Goal: Information Seeking & Learning: Learn about a topic

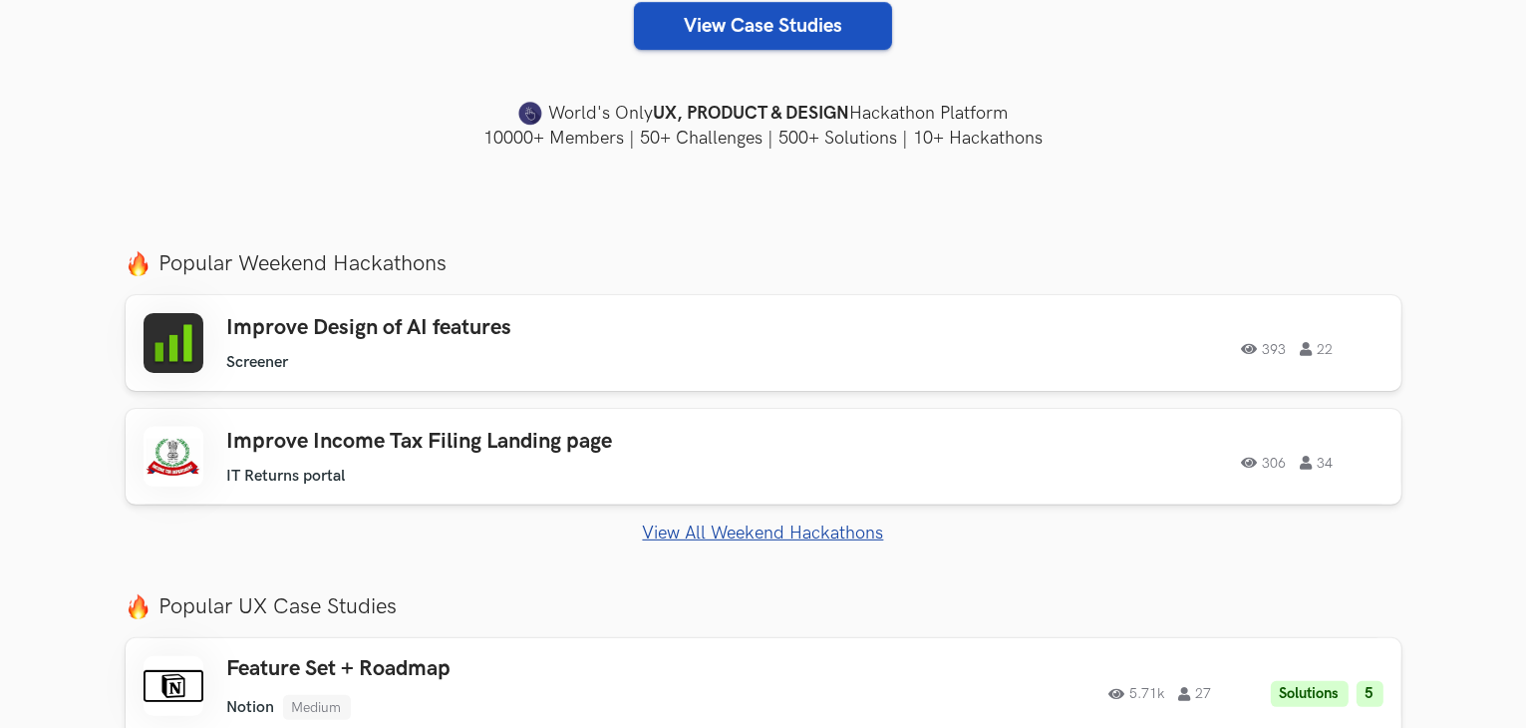
scroll to position [536, 0]
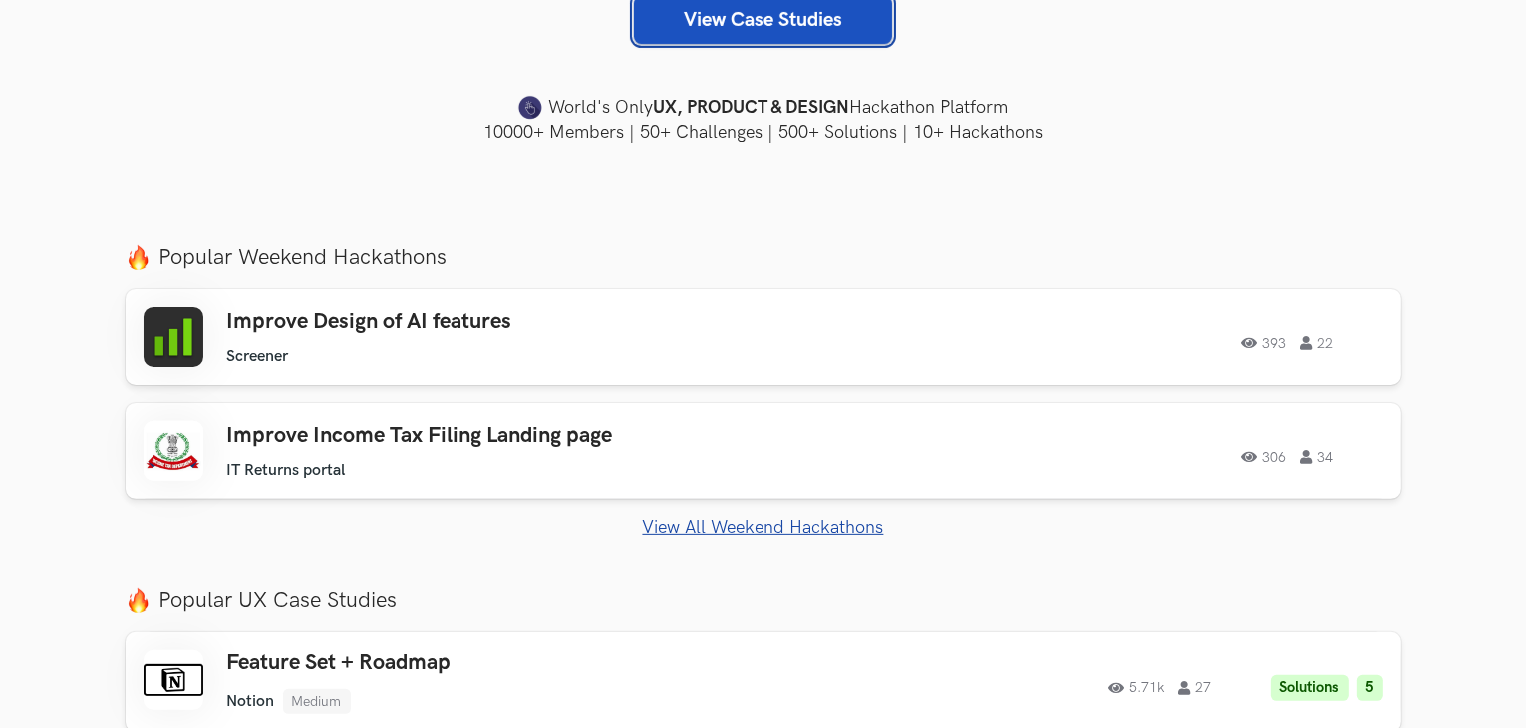
click at [662, 18] on link "View Case Studies" at bounding box center [763, 20] width 258 height 48
click at [423, 335] on div "Improve Design of AI features Screener Screener 393 22" at bounding box center [510, 337] width 566 height 57
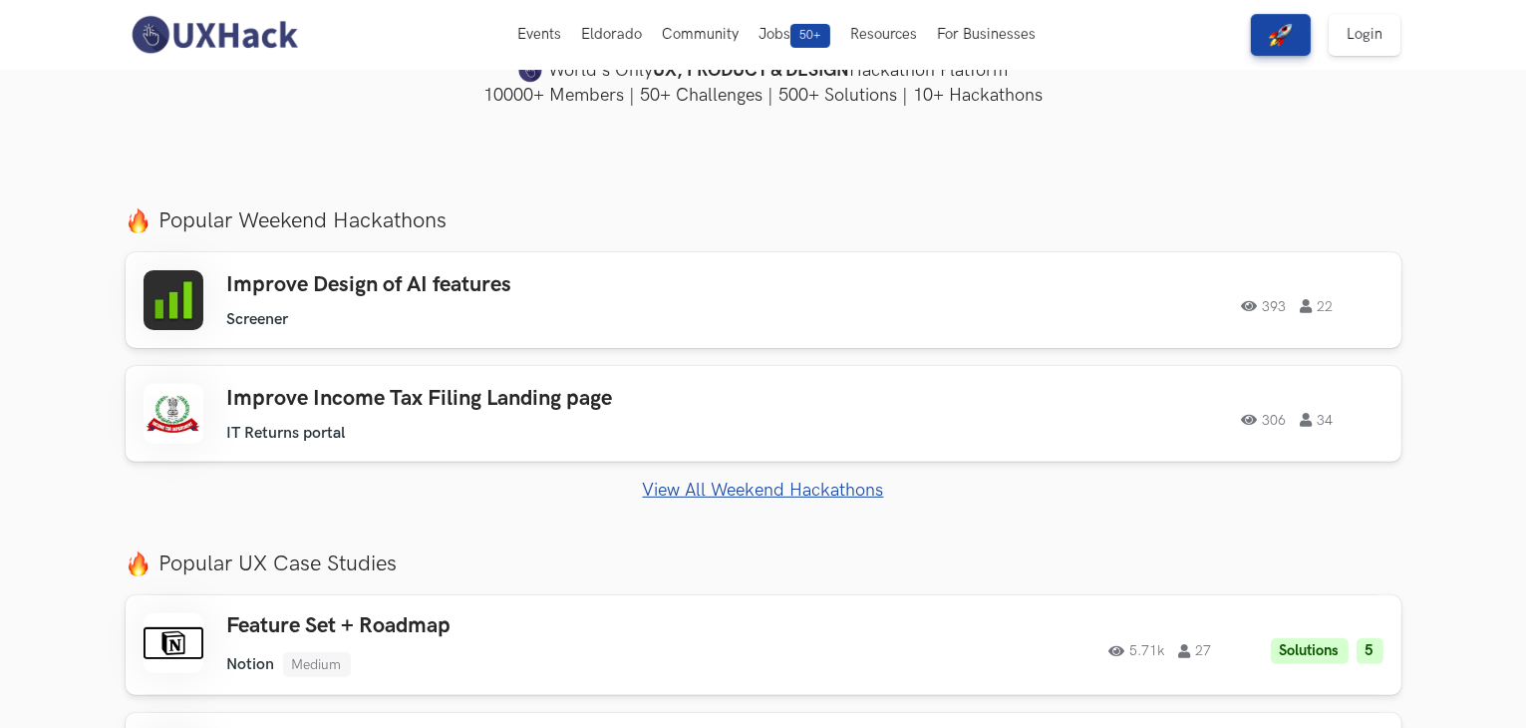
scroll to position [570, 0]
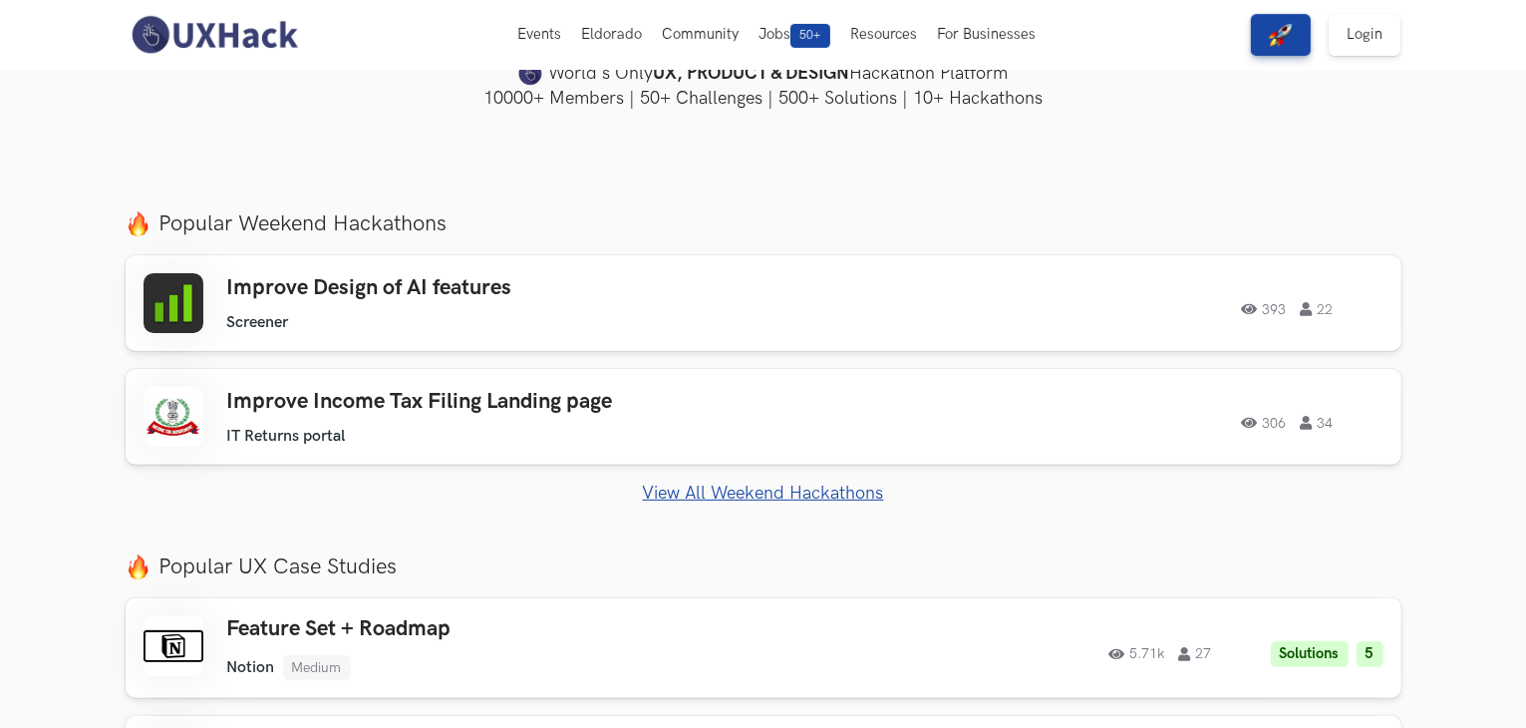
click at [655, 489] on link "View All Weekend Hackathons" at bounding box center [764, 493] width 1276 height 21
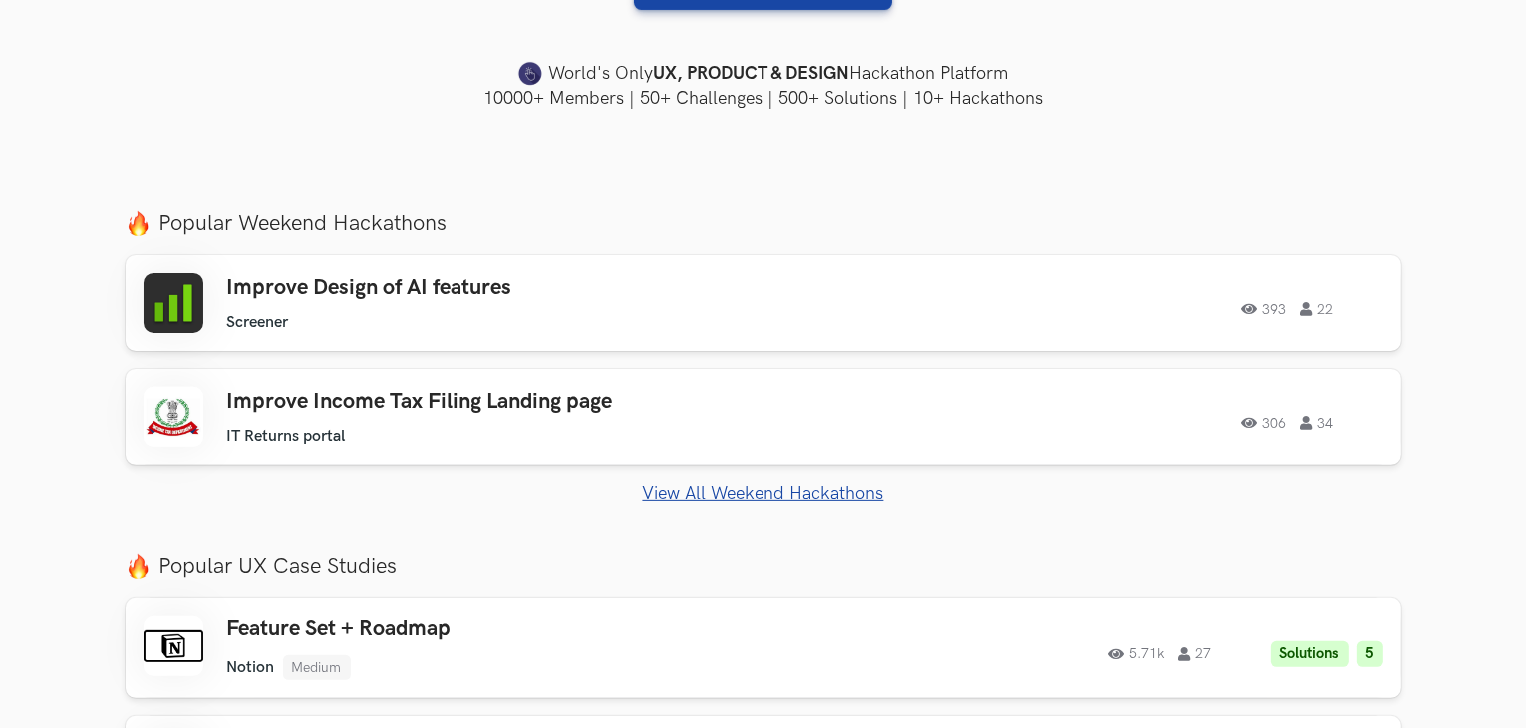
scroll to position [653, 0]
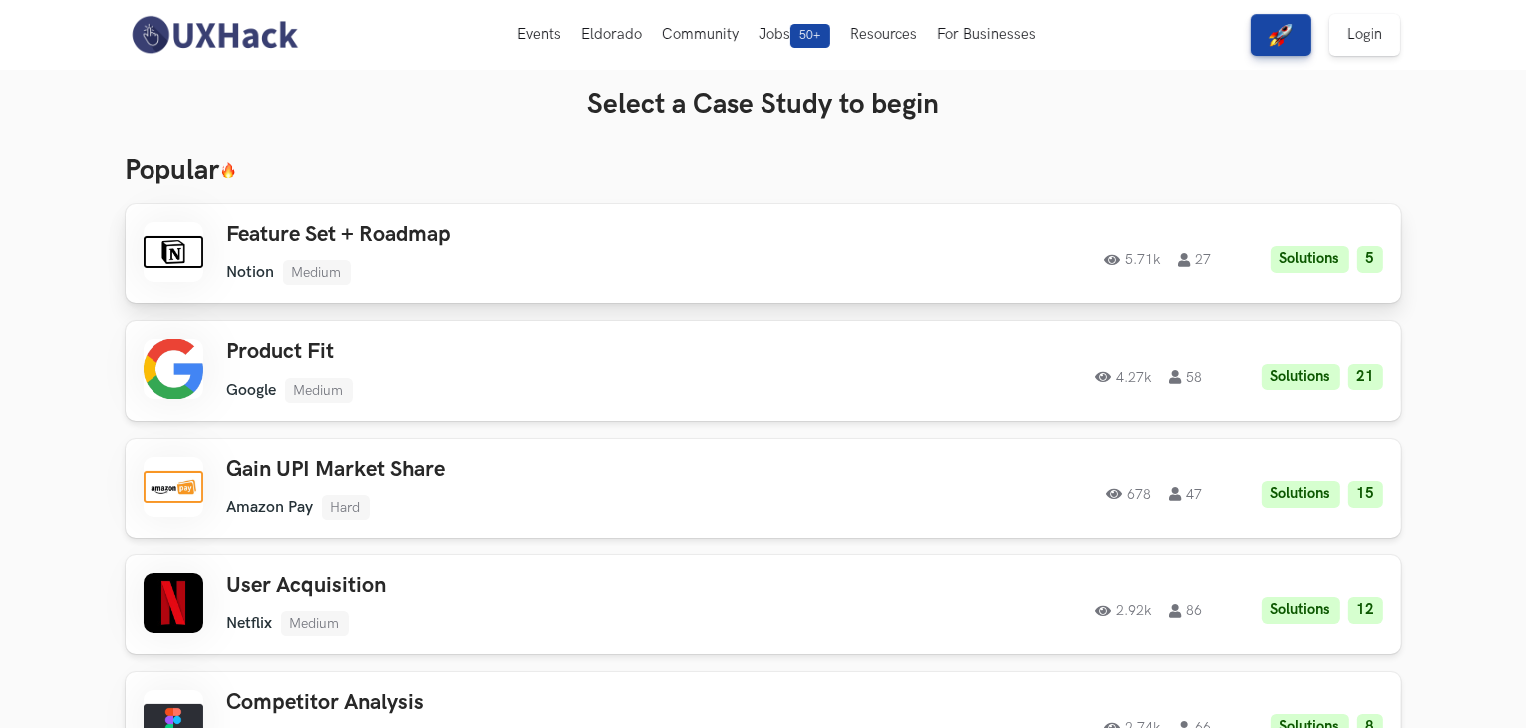
click at [502, 260] on ul "Notion Medium" at bounding box center [510, 272] width 566 height 25
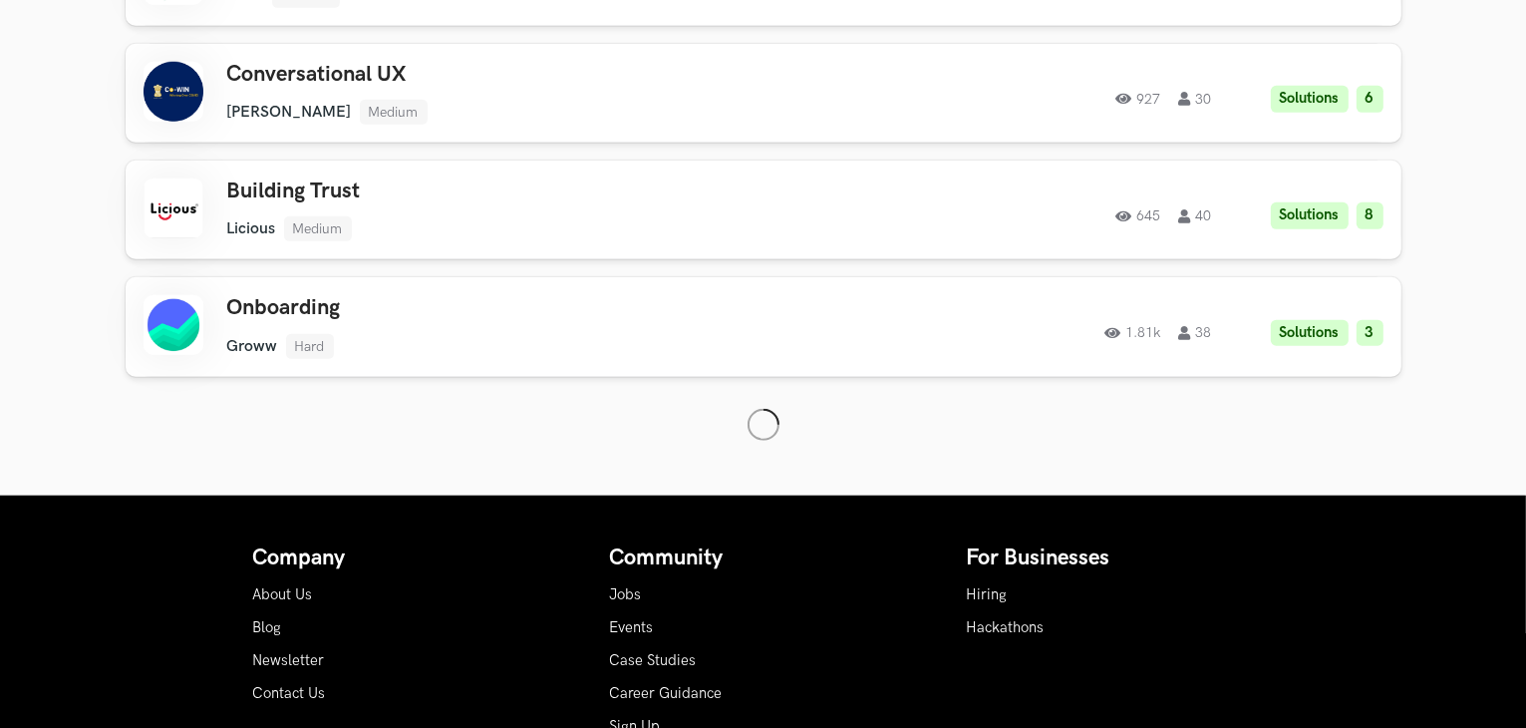
scroll to position [1719, 0]
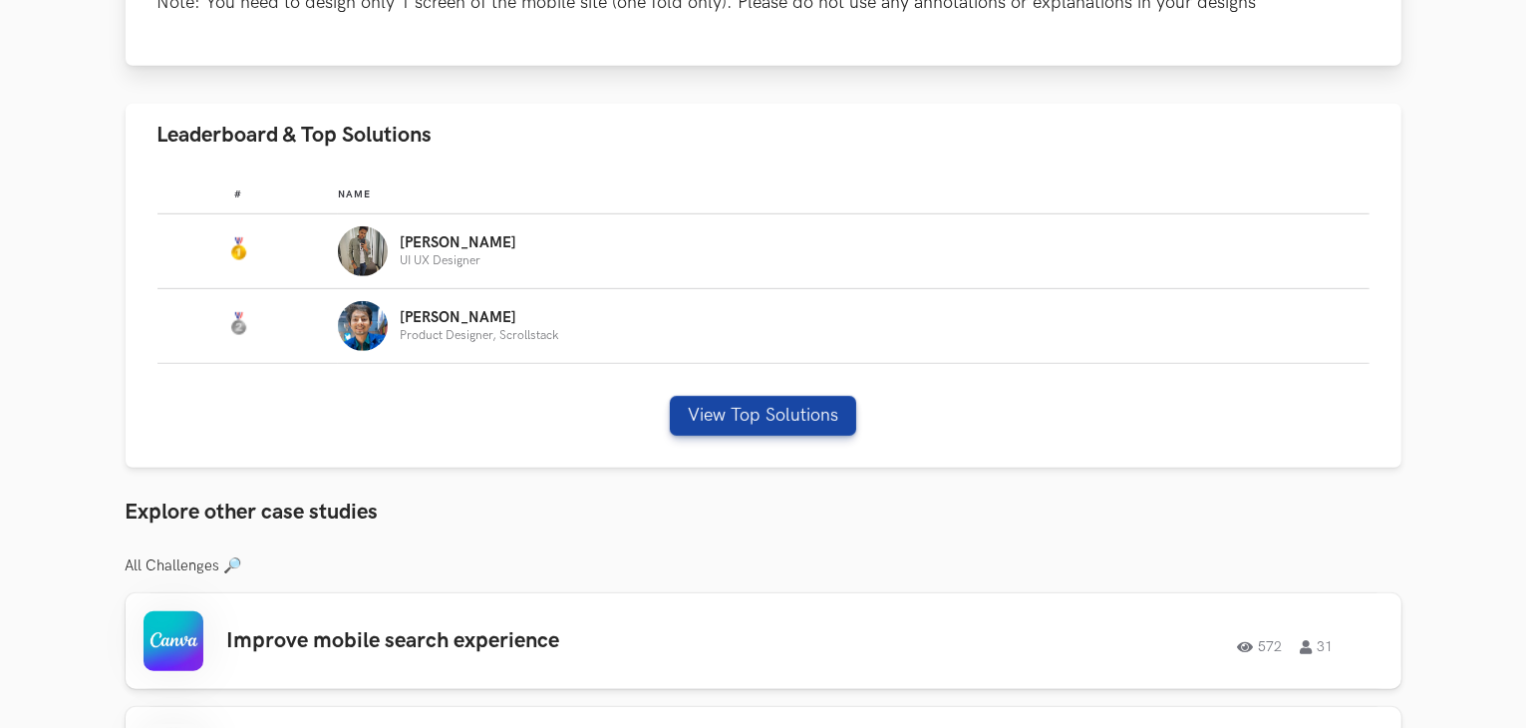
scroll to position [1507, 0]
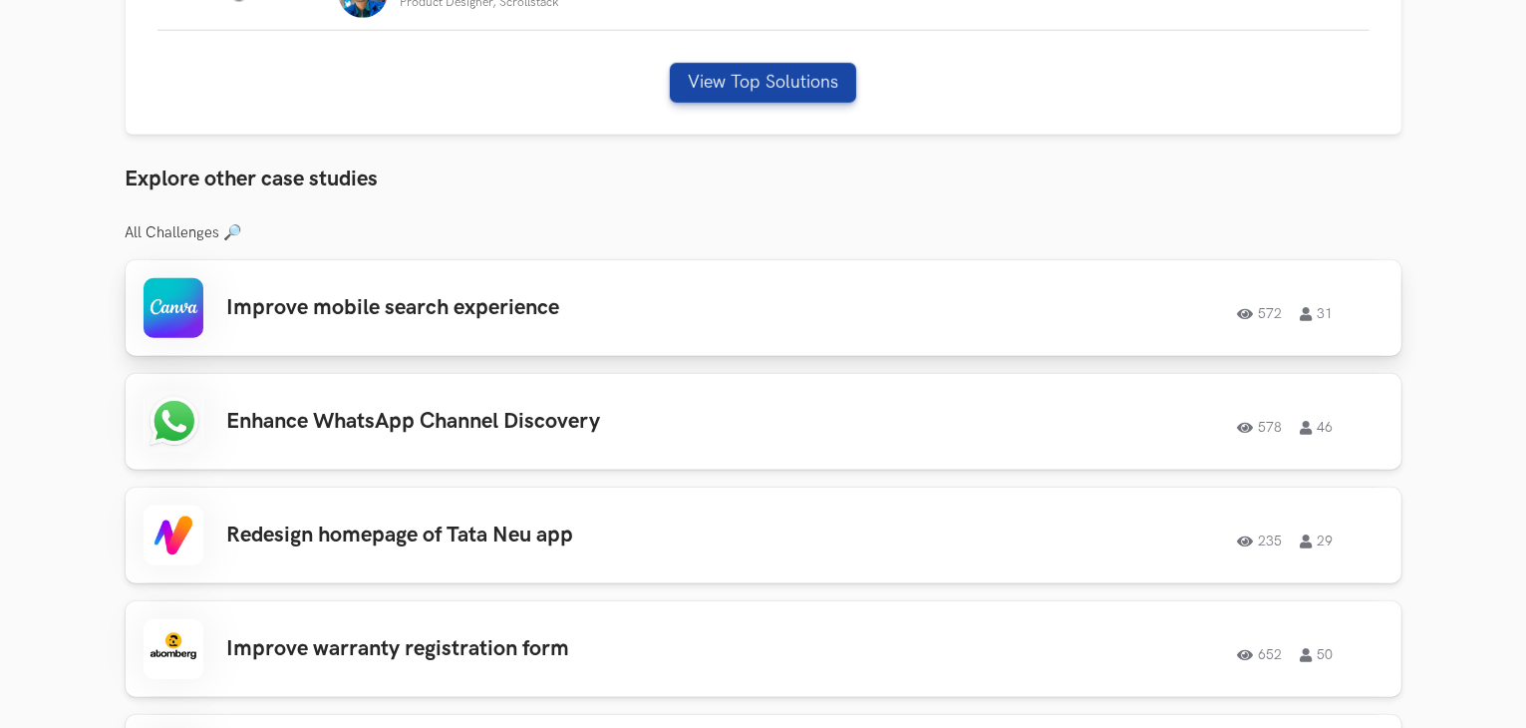
click at [431, 315] on h3 "Improve mobile search experience" at bounding box center [510, 308] width 566 height 26
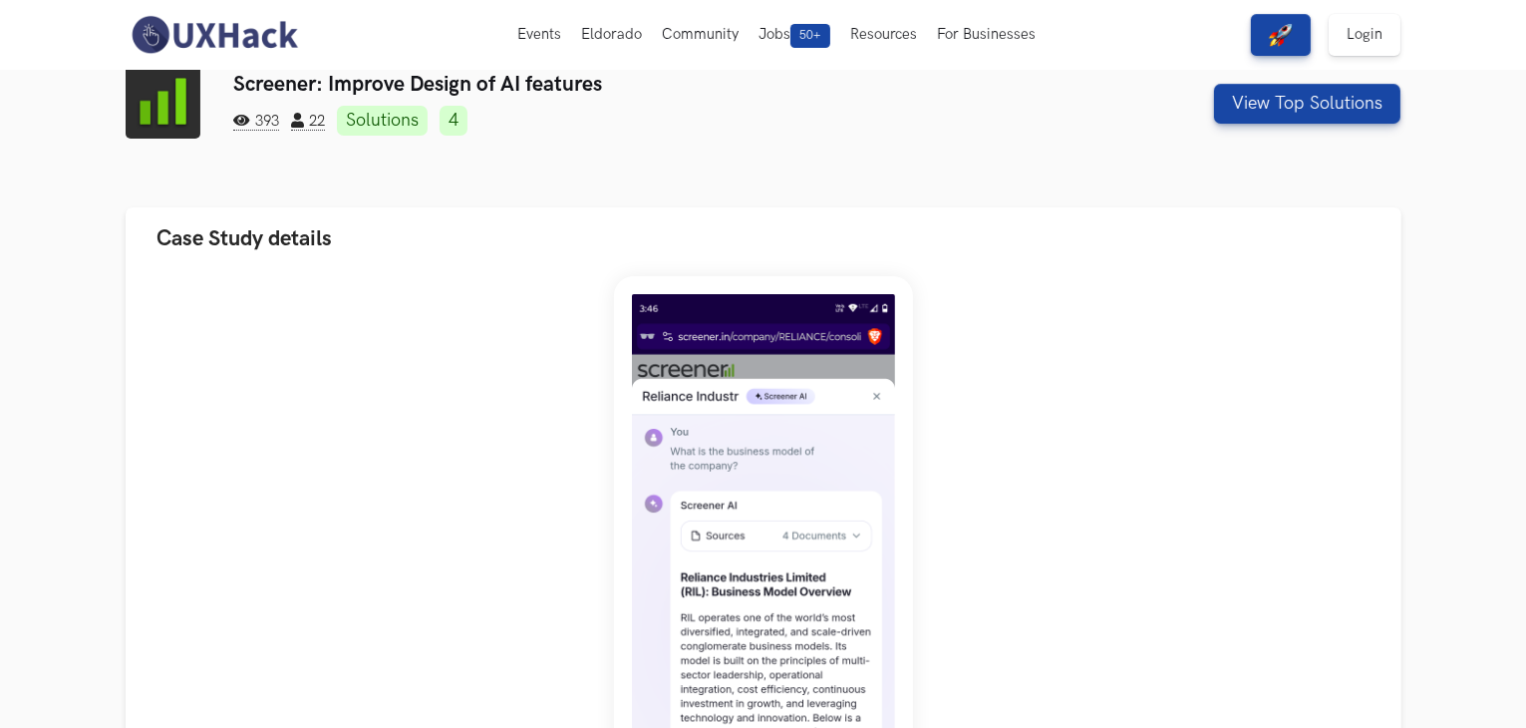
scroll to position [0, 0]
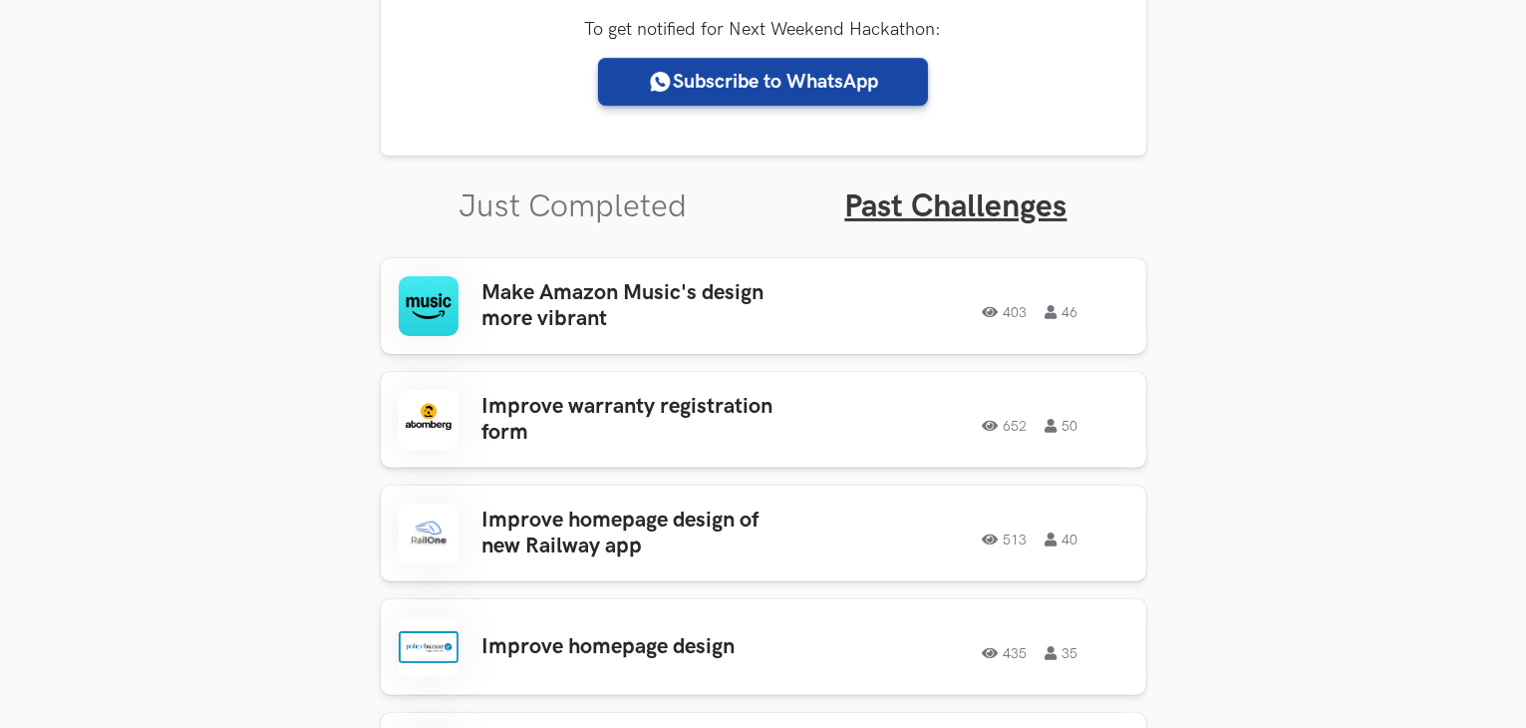
scroll to position [545, 0]
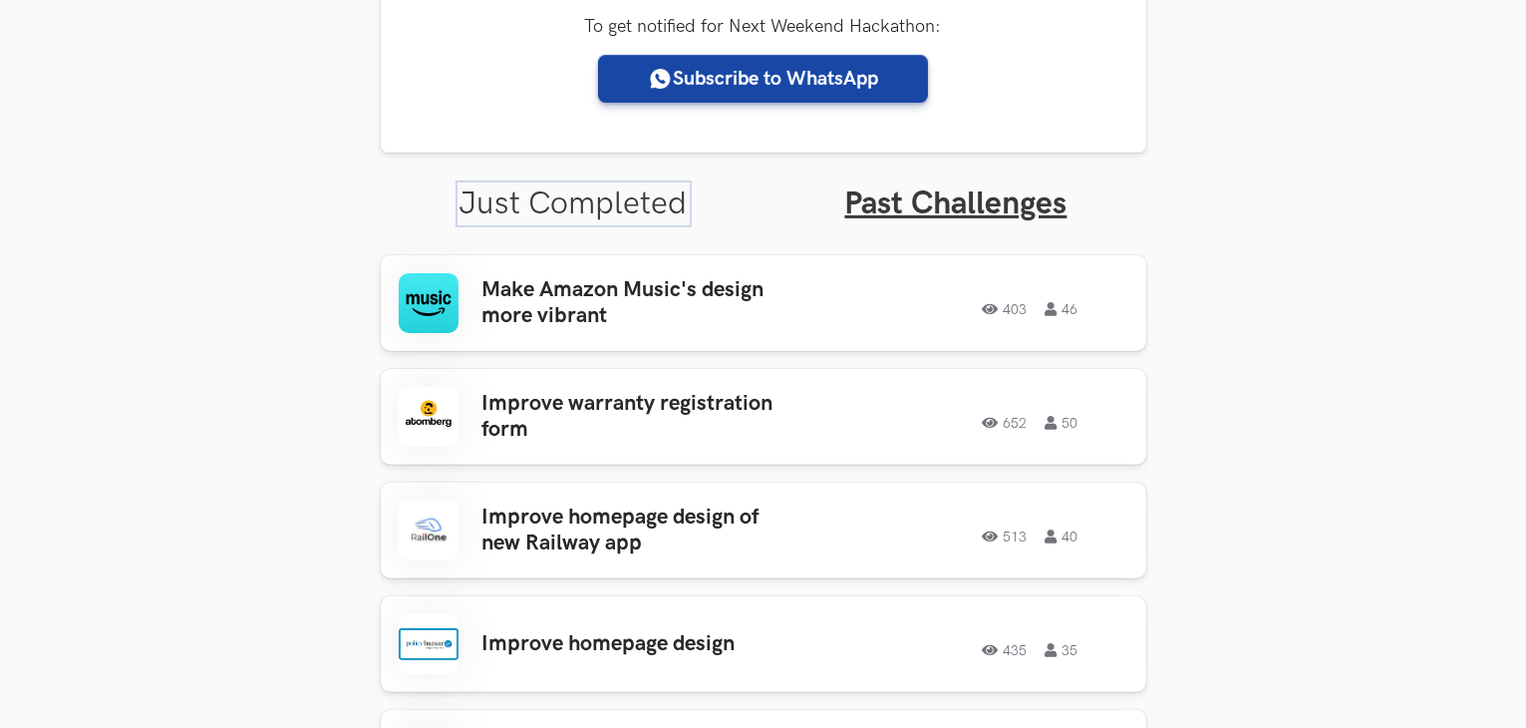
click at [550, 202] on link "Just Completed" at bounding box center [574, 203] width 228 height 39
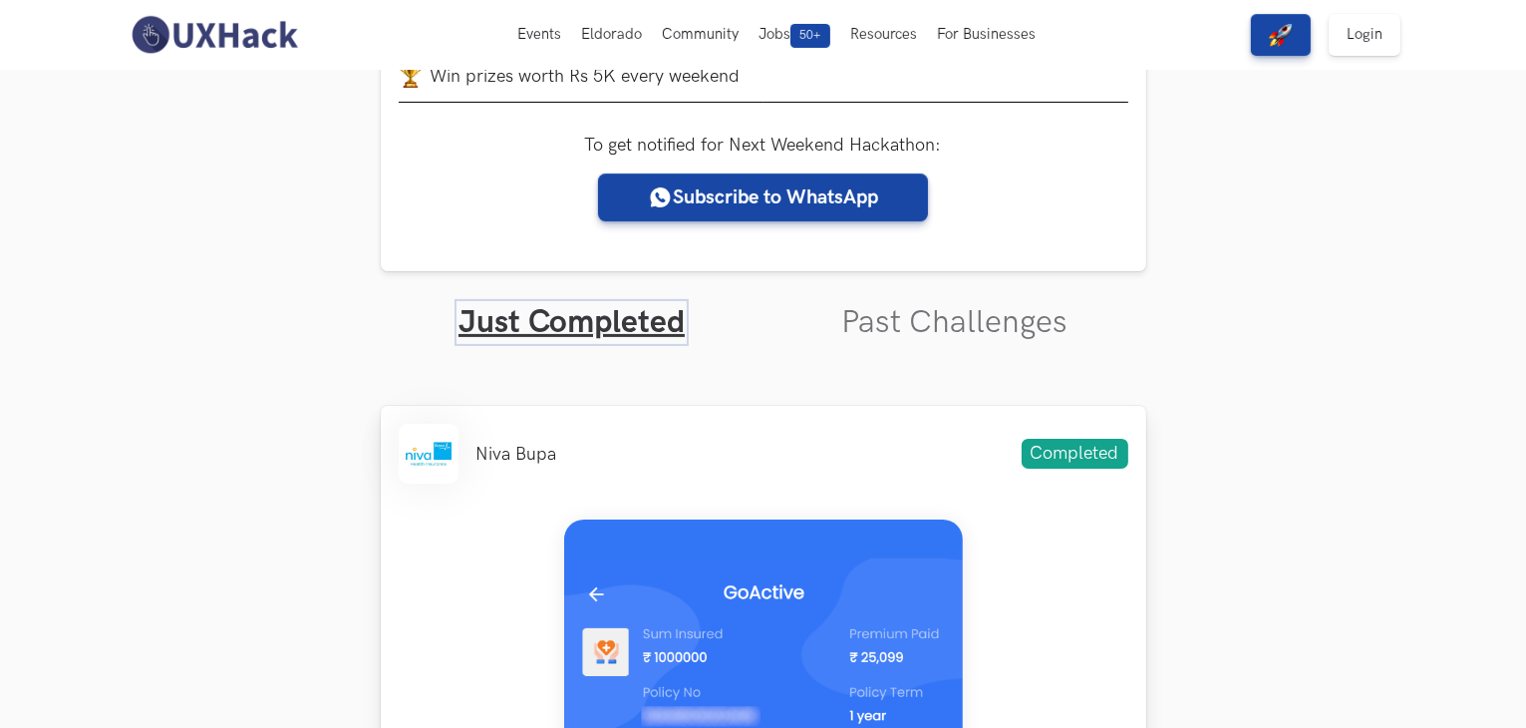
scroll to position [423, 0]
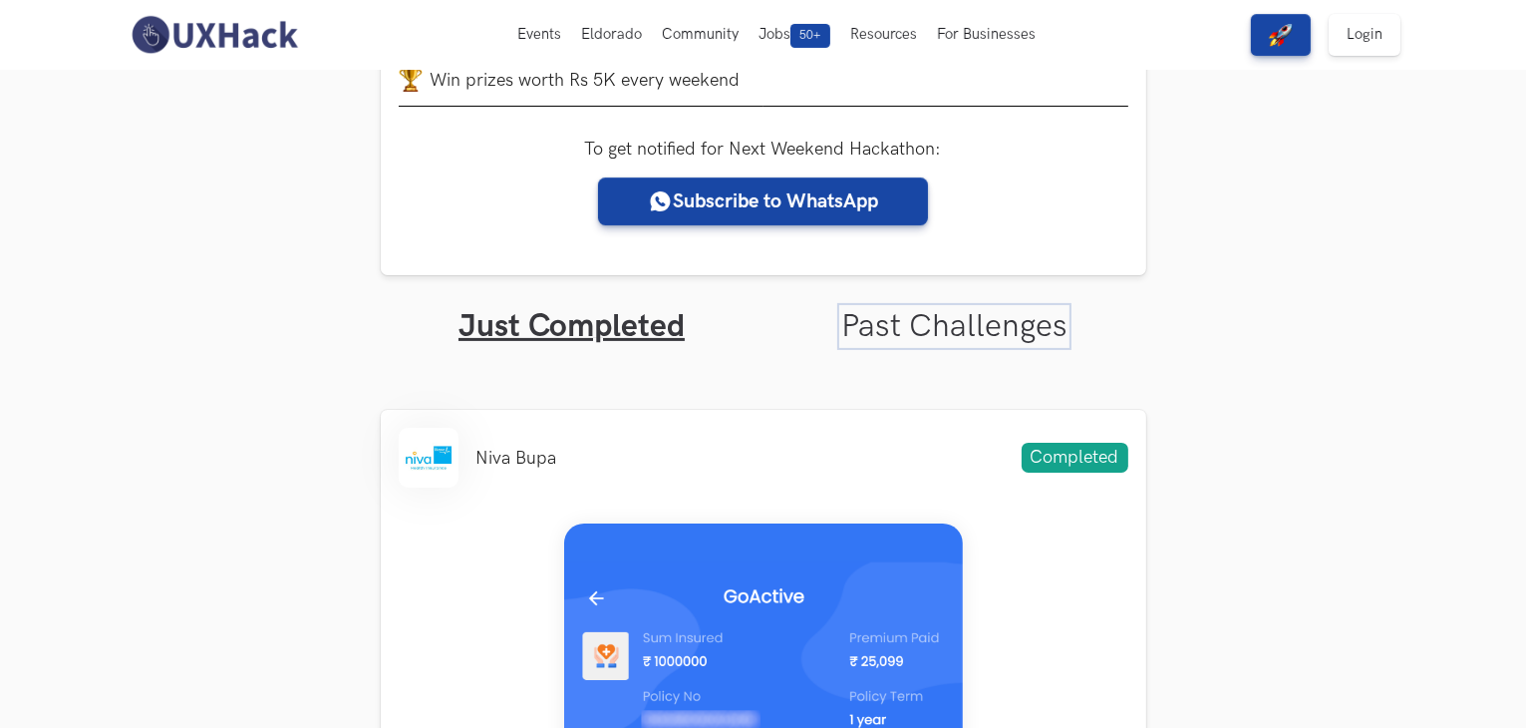
click at [868, 316] on link "Past Challenges" at bounding box center [954, 326] width 226 height 39
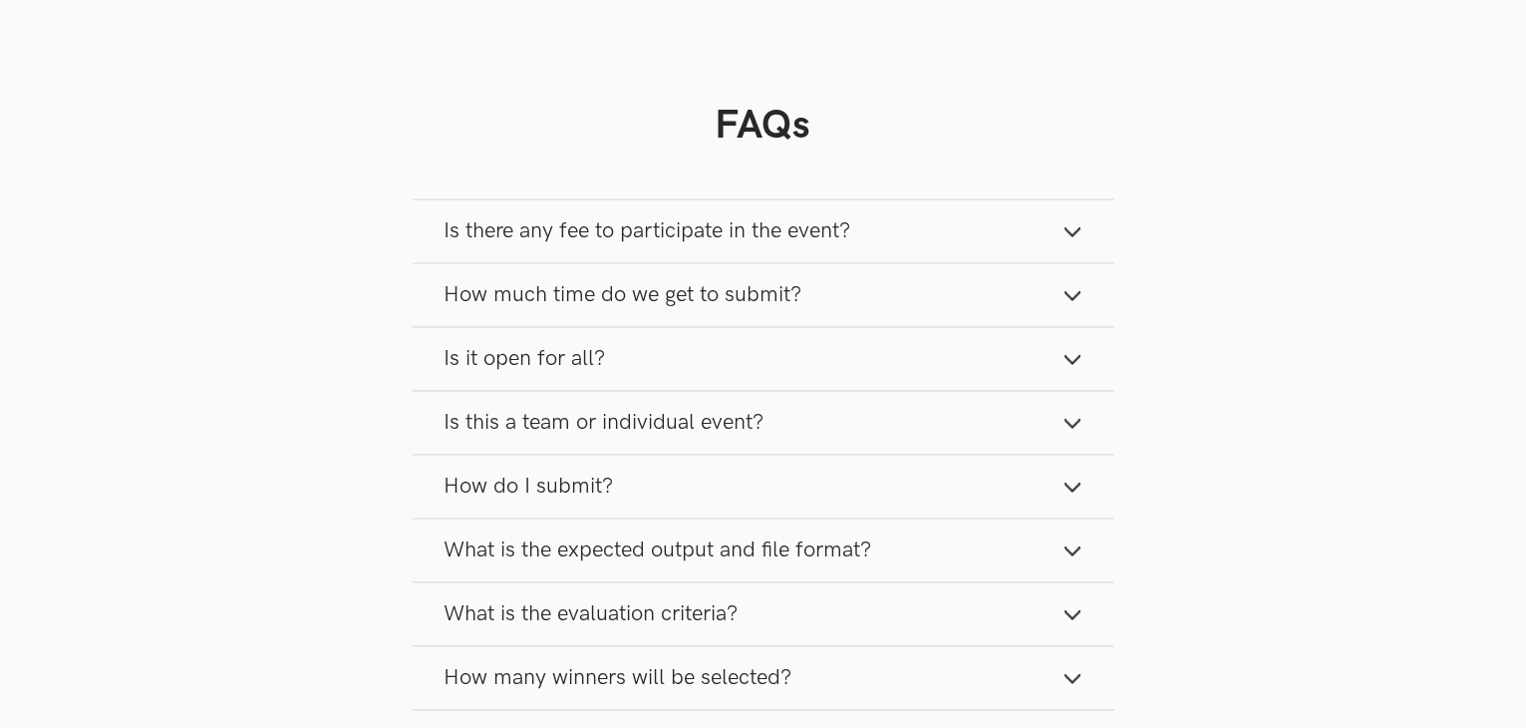
scroll to position [3656, 0]
click at [600, 217] on span "Is there any fee to participate in the event?" at bounding box center [648, 230] width 407 height 27
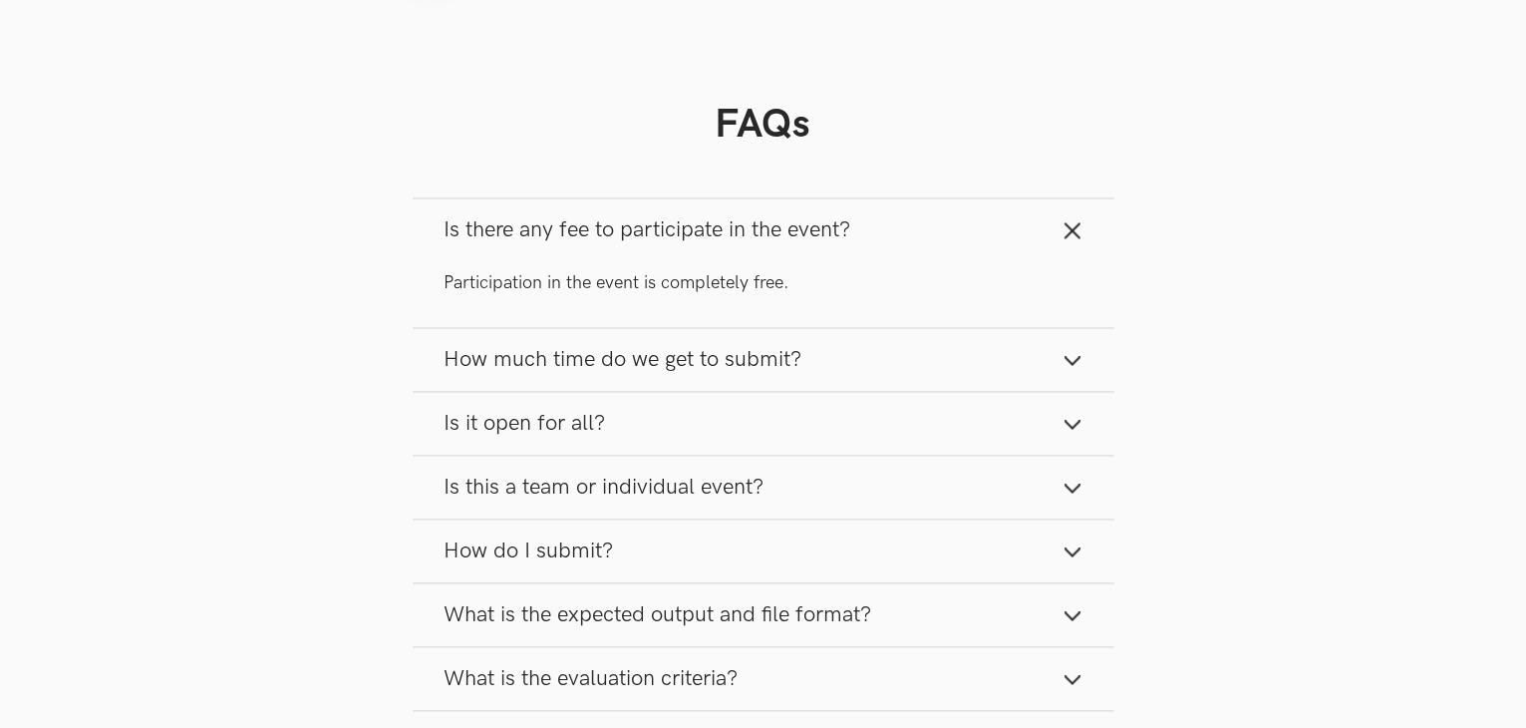
click at [596, 347] on span "How much time do we get to submit?" at bounding box center [624, 360] width 358 height 27
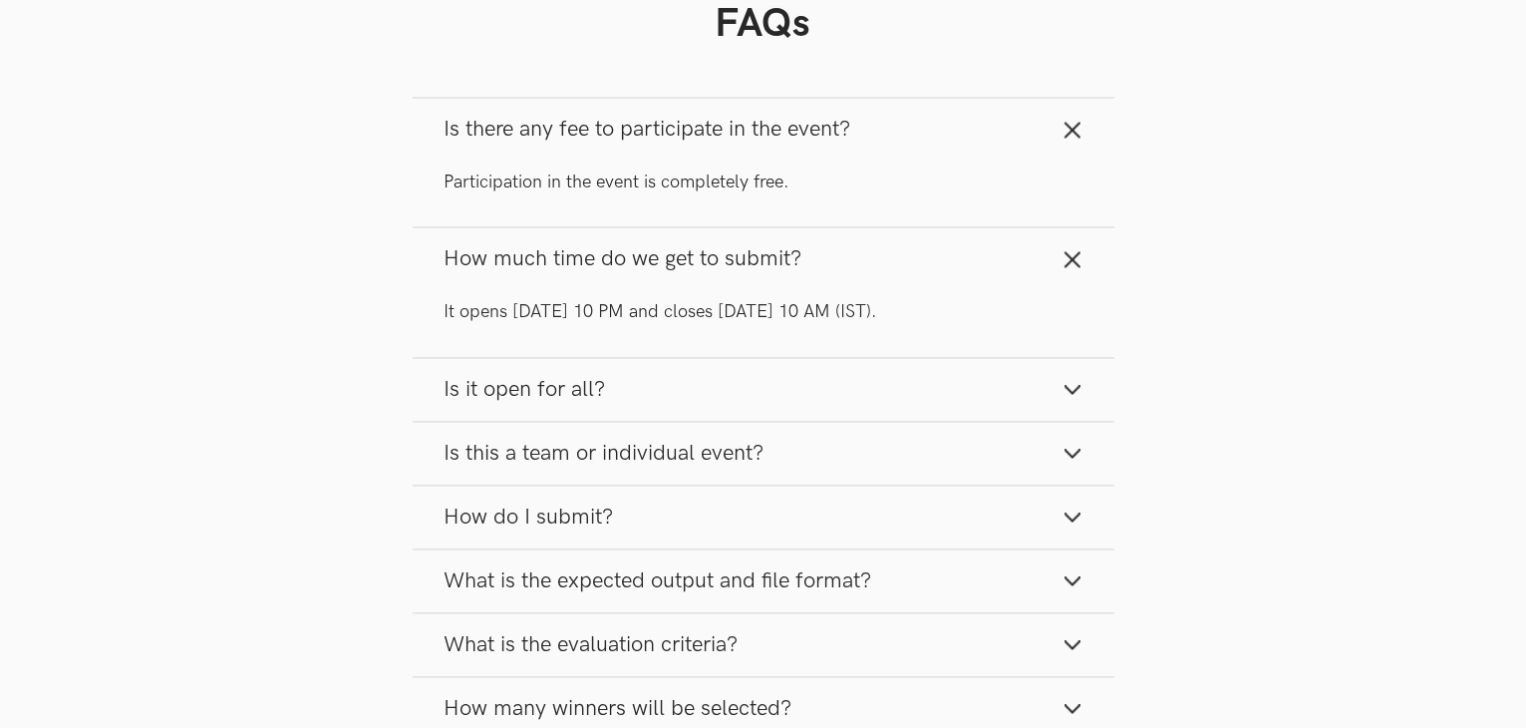
scroll to position [3756, 0]
click at [574, 359] on button "Is it open for all?" at bounding box center [764, 390] width 702 height 63
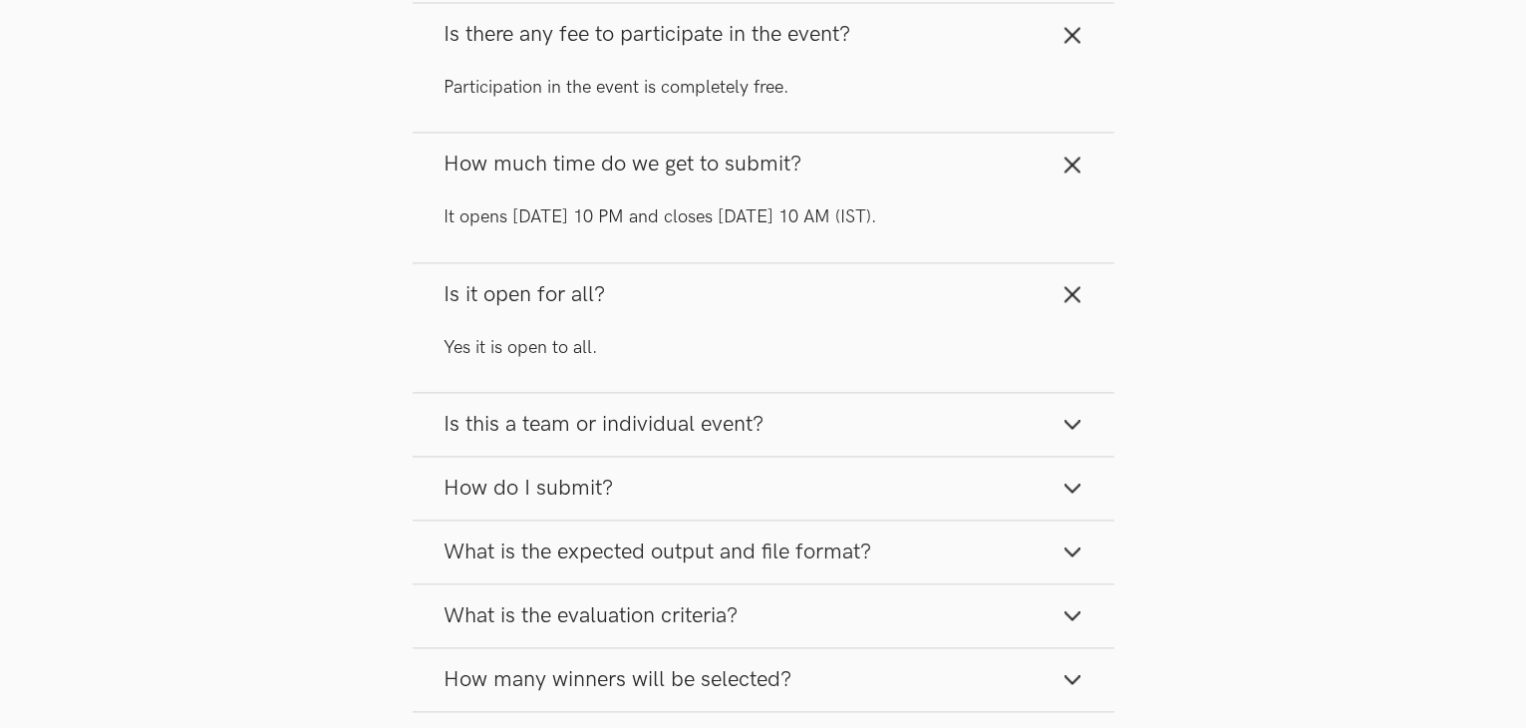
scroll to position [3856, 0]
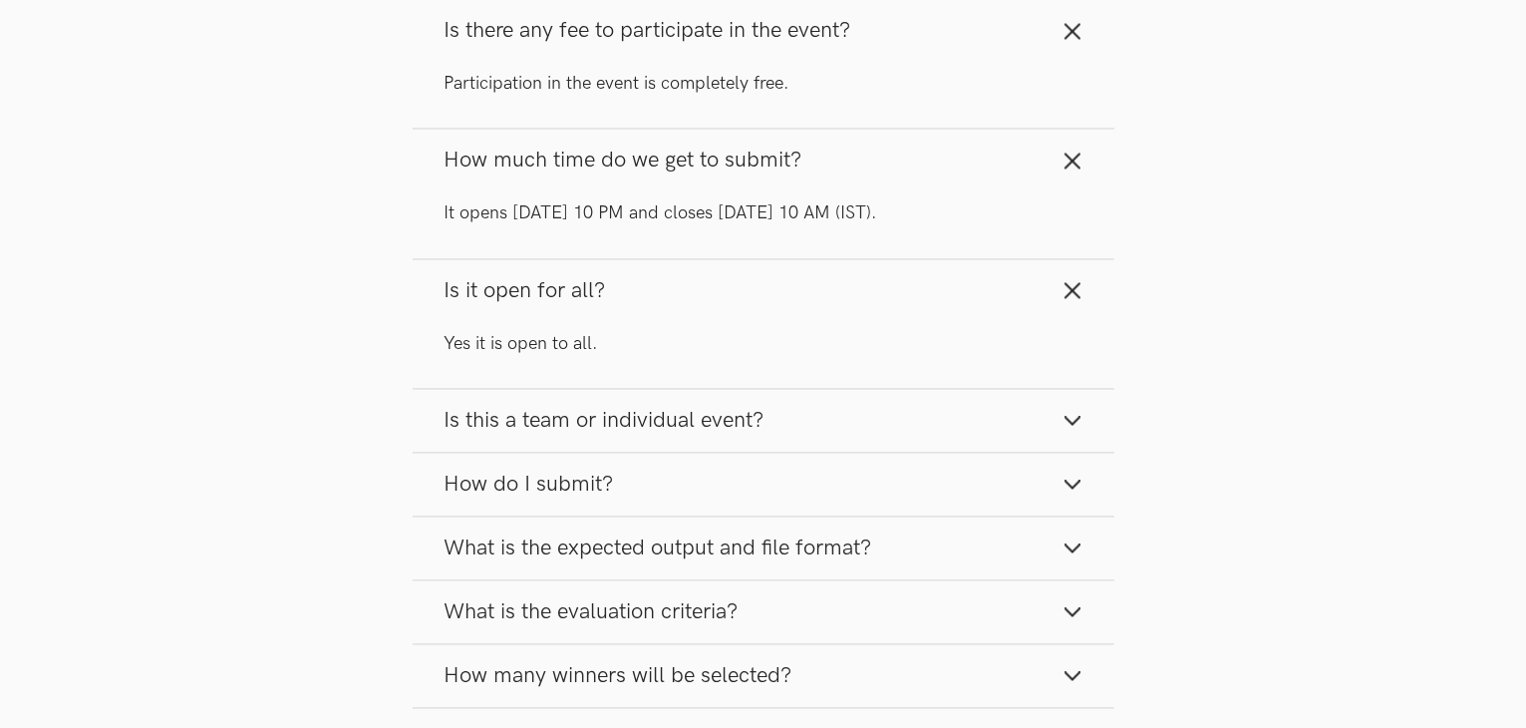
click at [574, 389] on button "Is this a team or individual event?" at bounding box center [764, 420] width 702 height 63
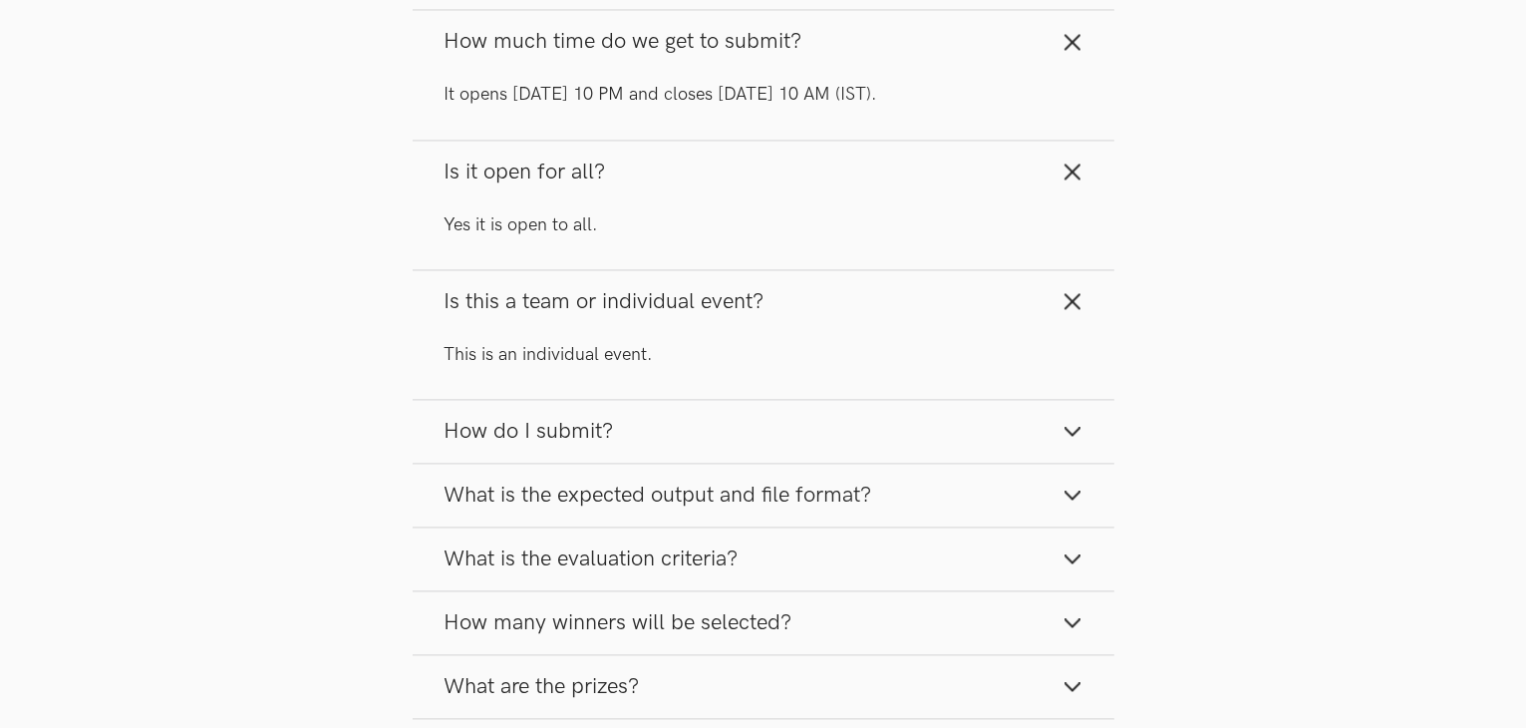
scroll to position [3976, 0]
click at [570, 417] on span "How do I submit?" at bounding box center [529, 430] width 169 height 27
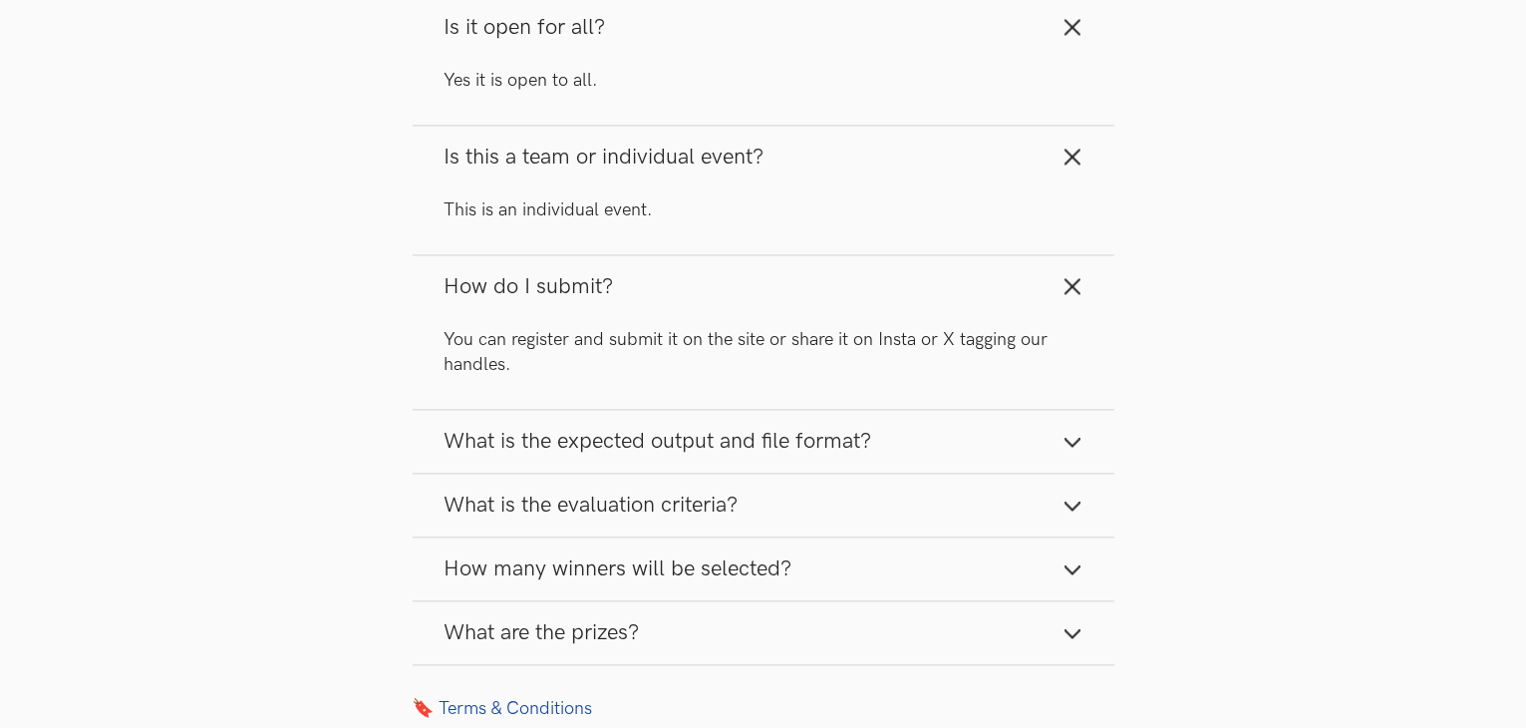
scroll to position [4121, 0]
click at [570, 408] on button "What is the expected output and file format?" at bounding box center [764, 439] width 702 height 63
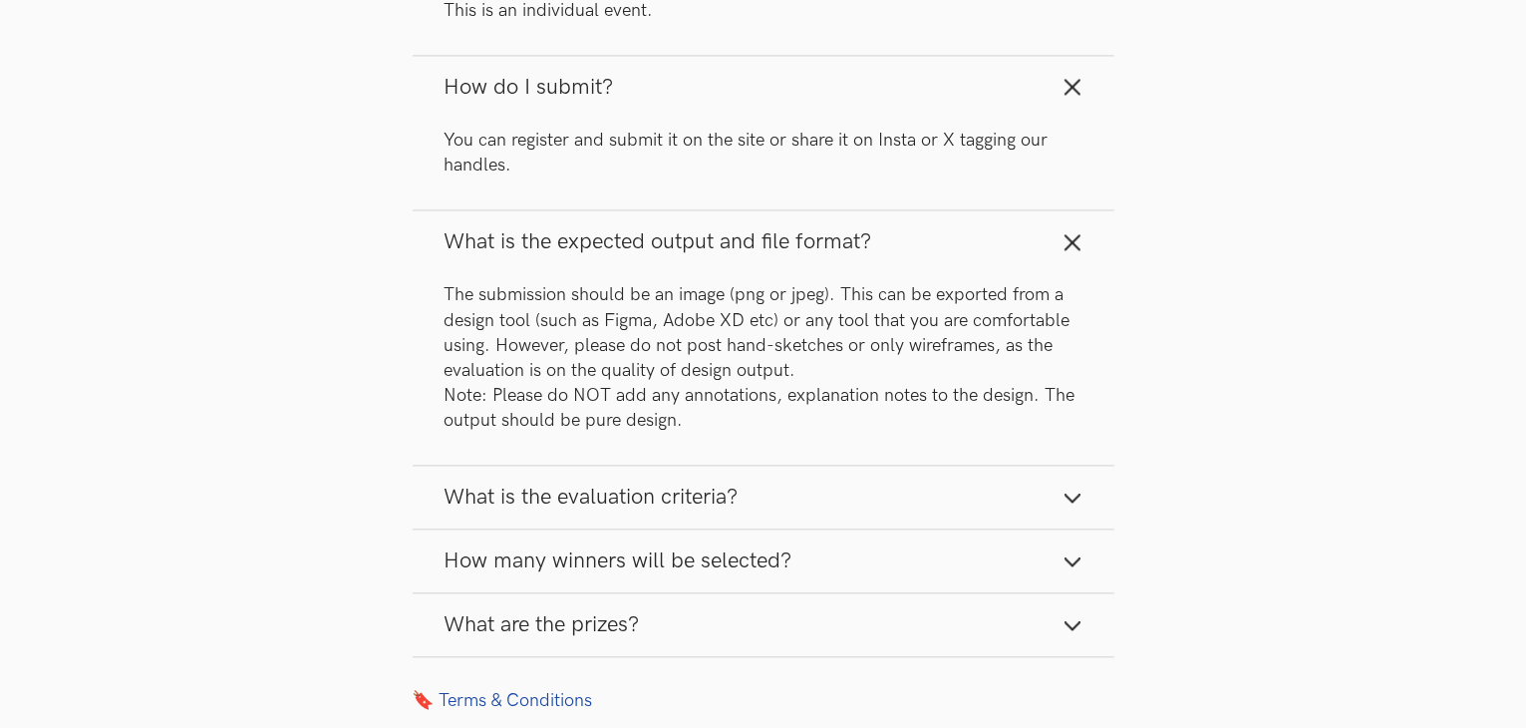
scroll to position [4335, 0]
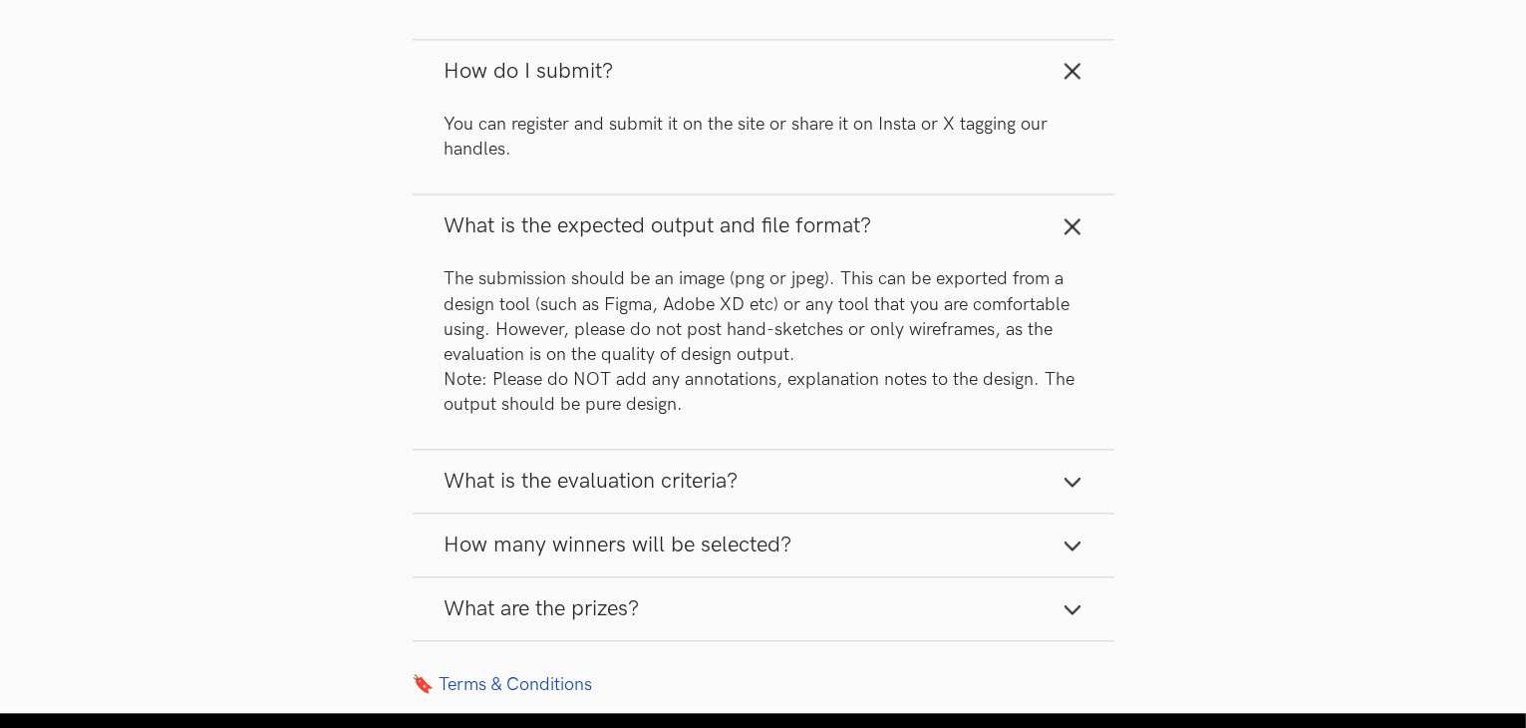
click at [561, 468] on span "What is the evaluation criteria?" at bounding box center [592, 481] width 294 height 27
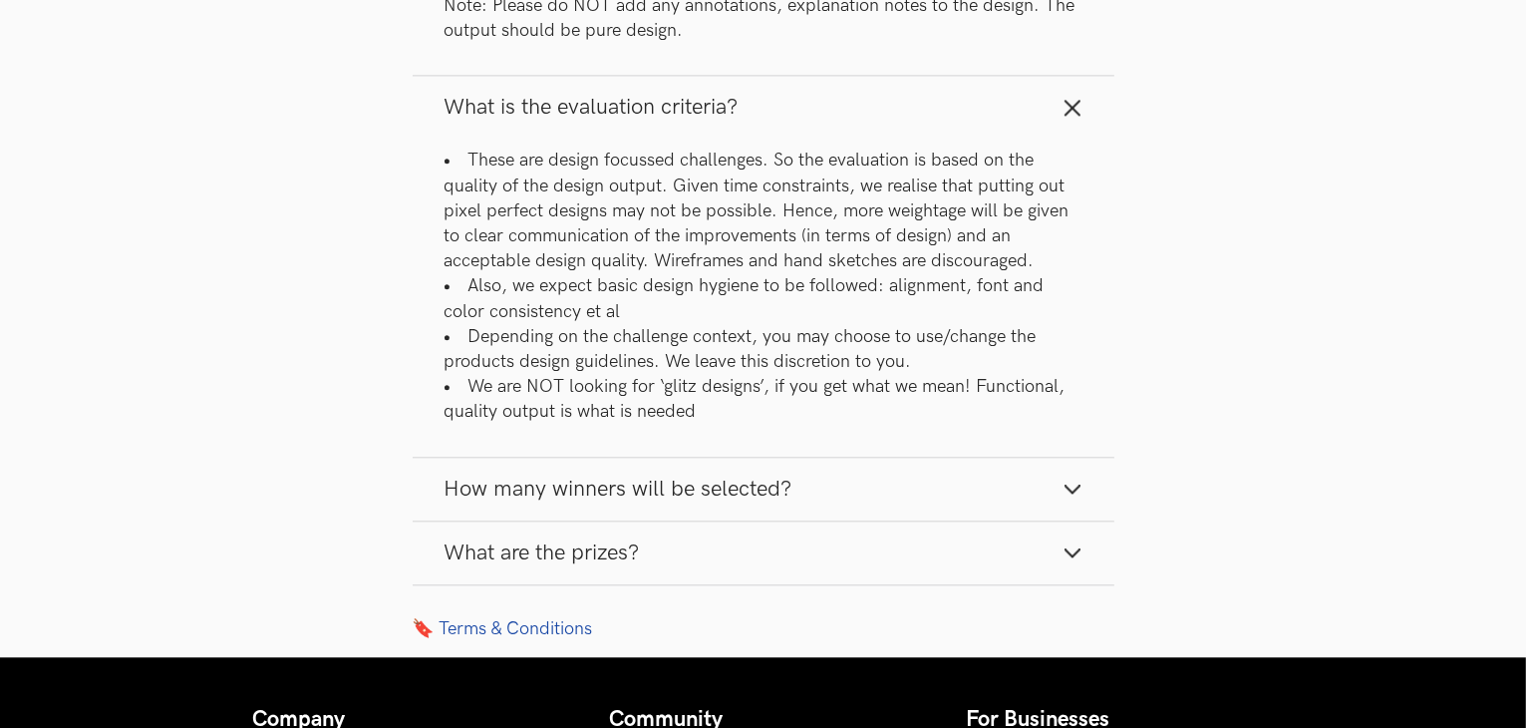
scroll to position [4710, 0]
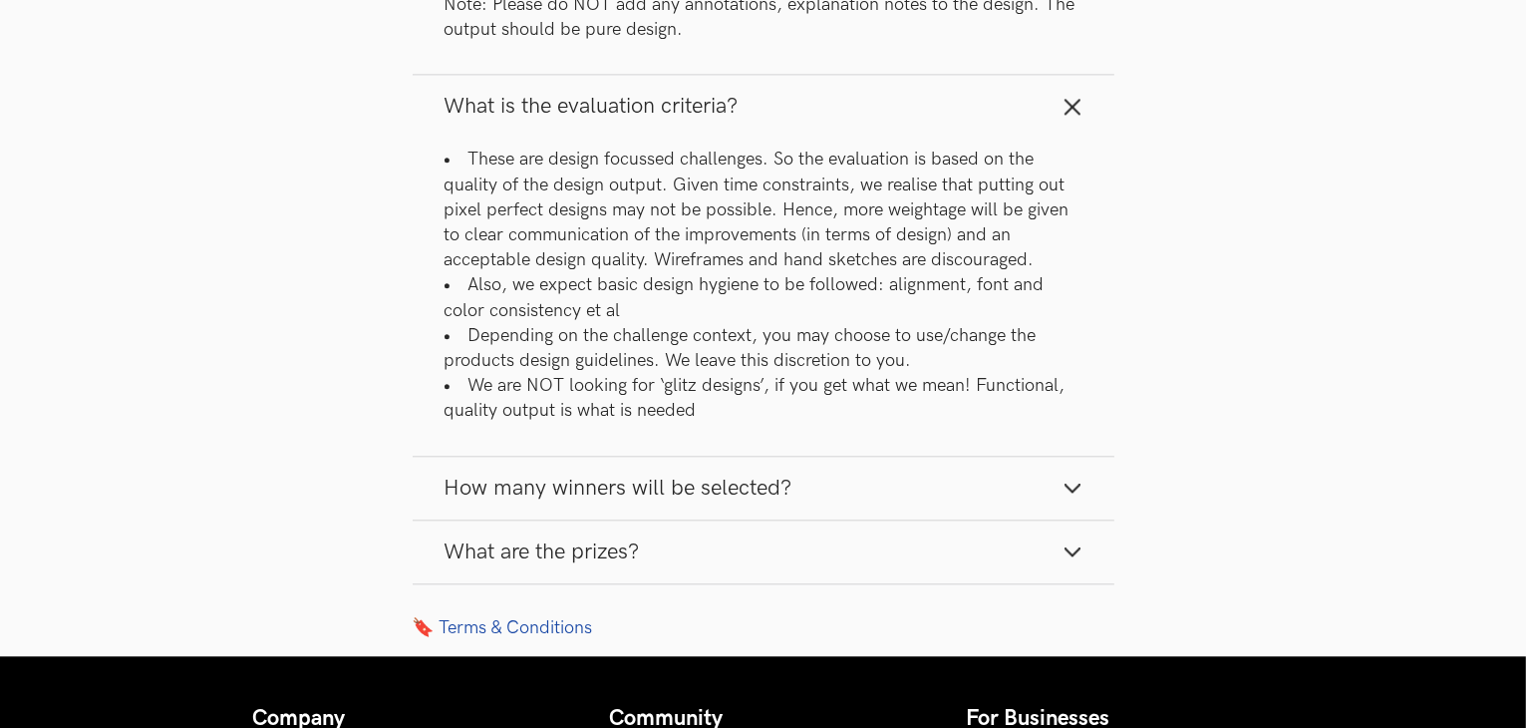
click at [561, 475] on span "How many winners will be selected?" at bounding box center [619, 488] width 348 height 27
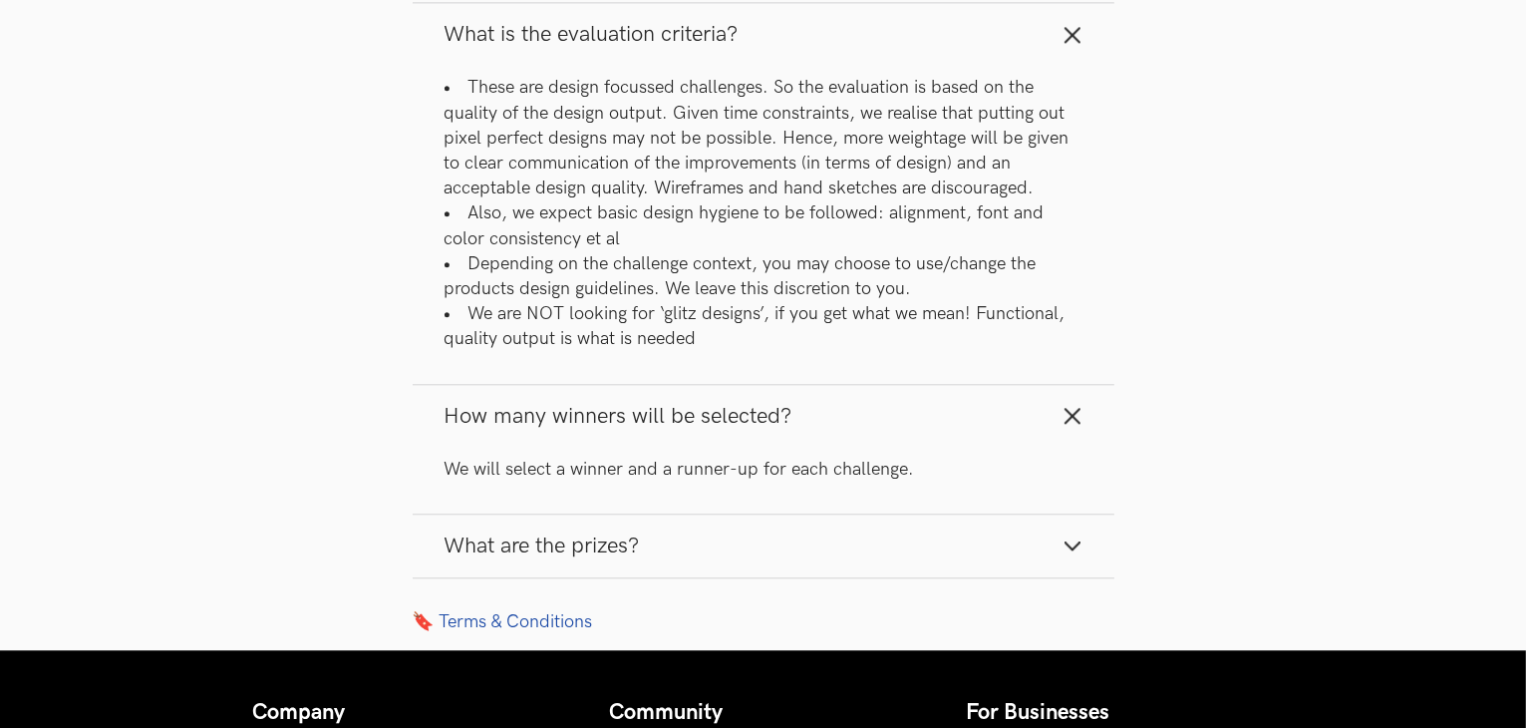
scroll to position [4781, 0]
click at [568, 532] on span "What are the prizes?" at bounding box center [542, 545] width 195 height 27
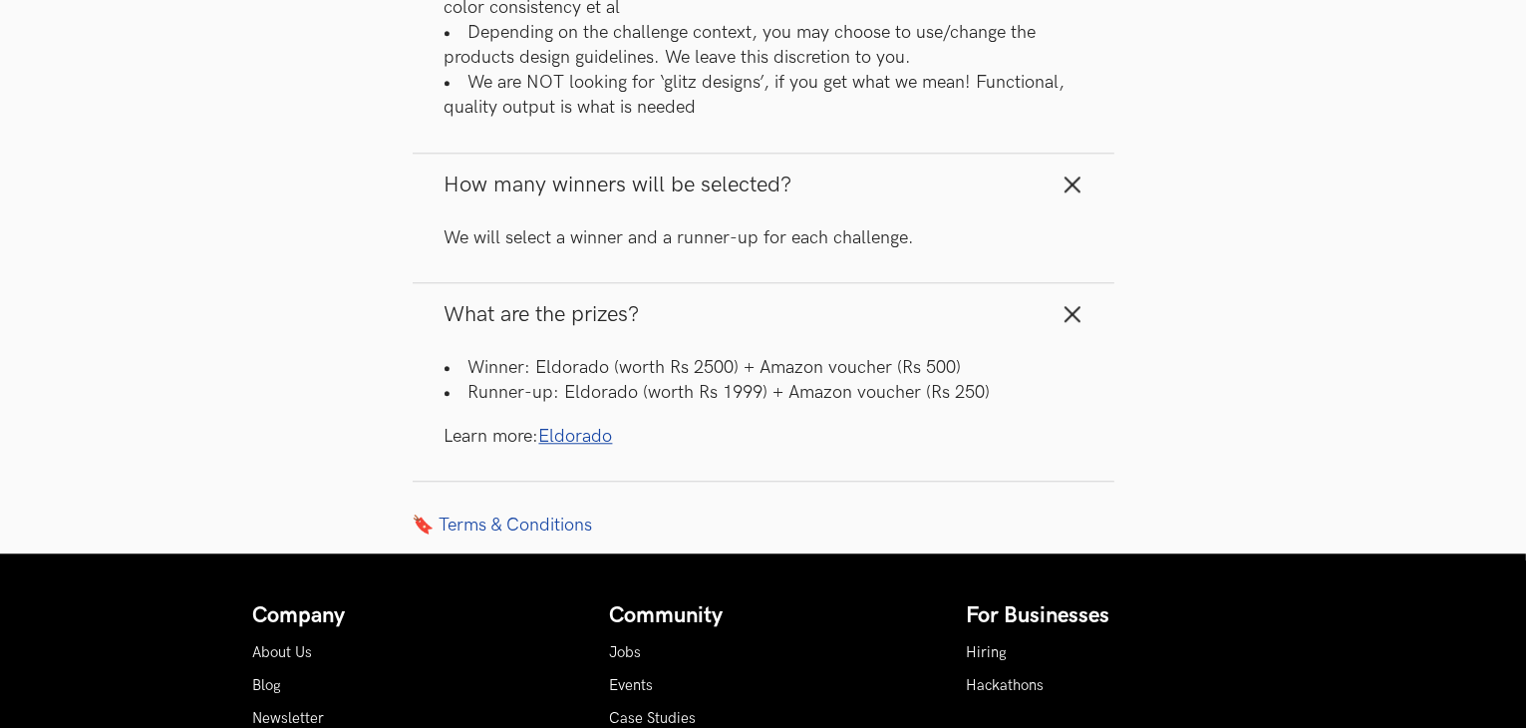
scroll to position [5013, 0]
